Goal: Task Accomplishment & Management: Manage account settings

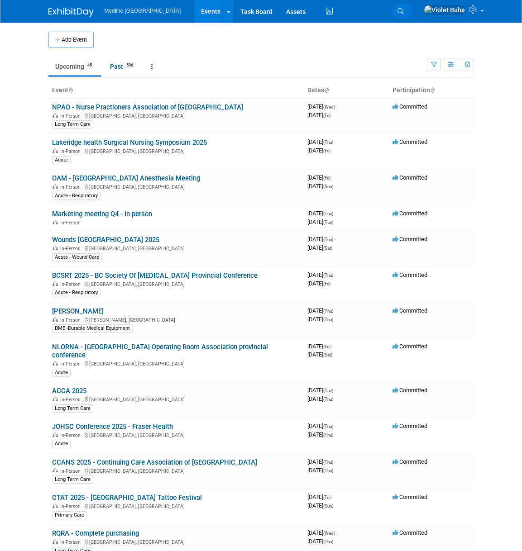
click at [404, 11] on icon at bounding box center [400, 11] width 6 height 6
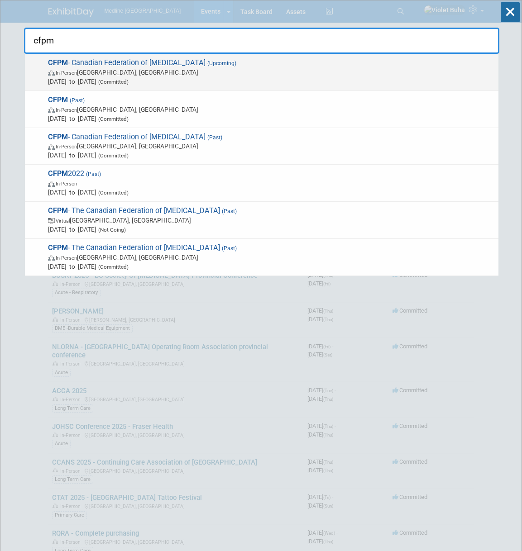
type input "cfpm"
click at [133, 77] on span "[DATE] to [DATE] (Committed)" at bounding box center [271, 81] width 446 height 9
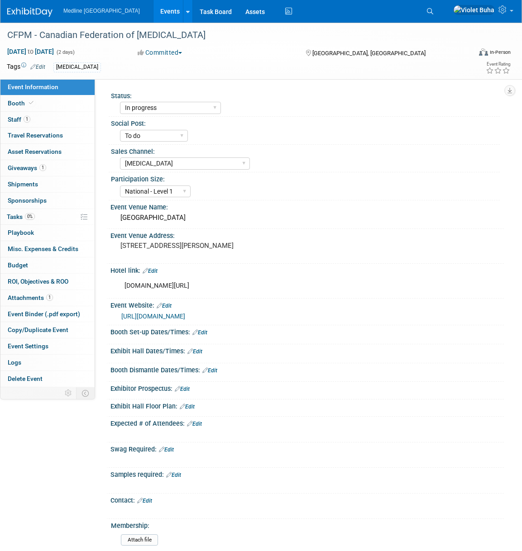
select select "In progress"
select select "To do"
select select "[MEDICAL_DATA]"
select select "National - Level 1"
click at [78, 102] on link "Booth" at bounding box center [47, 103] width 94 height 16
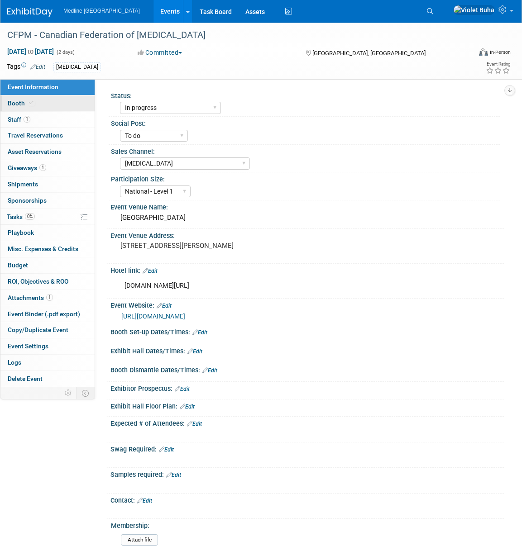
select select "4"
